Goal: Information Seeking & Learning: Learn about a topic

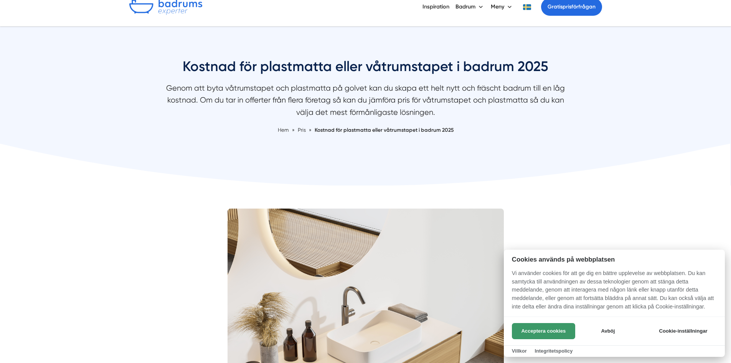
click at [551, 328] on button "Acceptera cookies" at bounding box center [543, 331] width 63 height 16
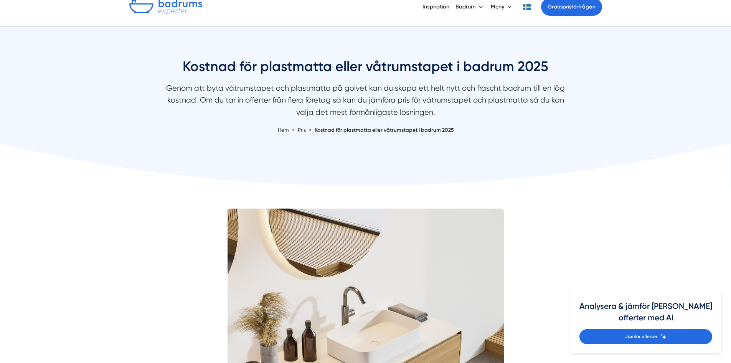
click at [300, 130] on span "Pris" at bounding box center [302, 130] width 8 height 6
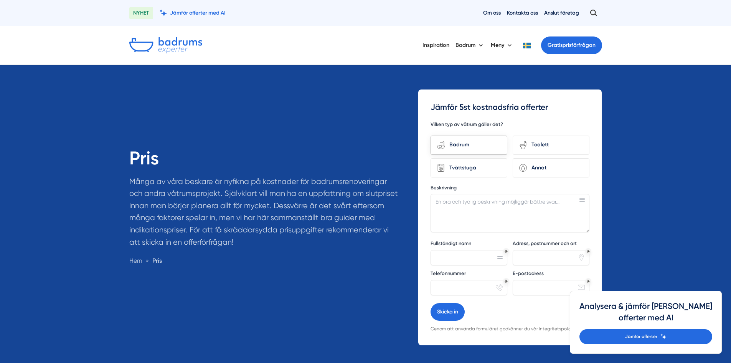
click at [476, 143] on div "Badrum" at bounding box center [473, 145] width 56 height 10
click at [0, 0] on input "bathroom-tub-towel Badrum" at bounding box center [0, 0] width 0 height 0
click at [532, 140] on div "toilet-seat Toalett" at bounding box center [551, 144] width 77 height 19
click at [0, 0] on input "toilet-seat Toalett" at bounding box center [0, 0] width 0 height 0
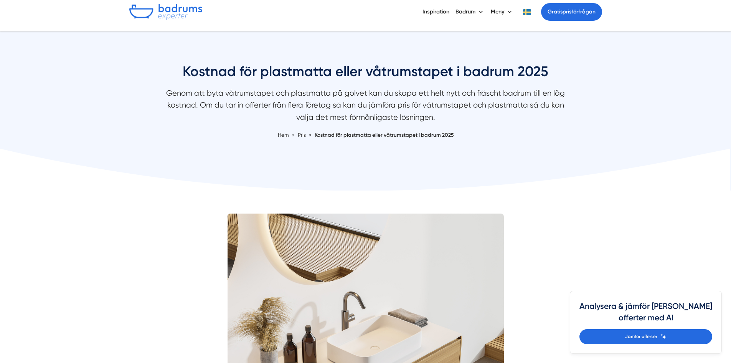
scroll to position [38, 0]
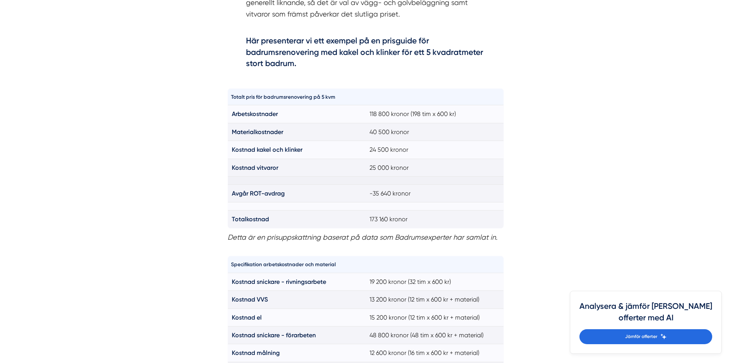
scroll to position [537, 0]
